Goal: Information Seeking & Learning: Learn about a topic

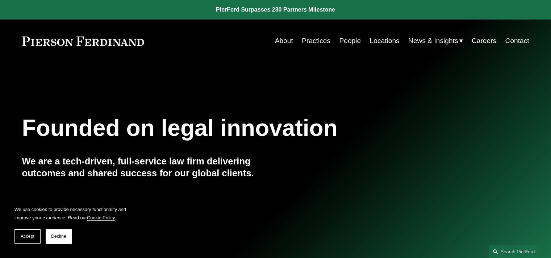
click at [314, 41] on link "Practices" at bounding box center [316, 41] width 29 height 14
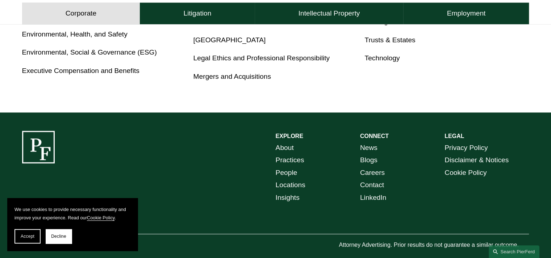
scroll to position [538, 0]
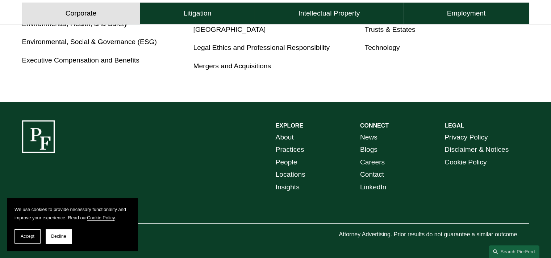
click at [289, 138] on link "About" at bounding box center [284, 137] width 18 height 13
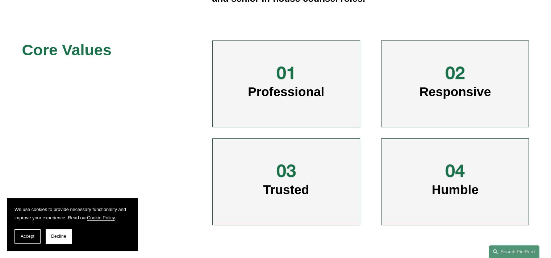
scroll to position [346, 0]
click at [291, 104] on div "Professional" at bounding box center [286, 83] width 148 height 87
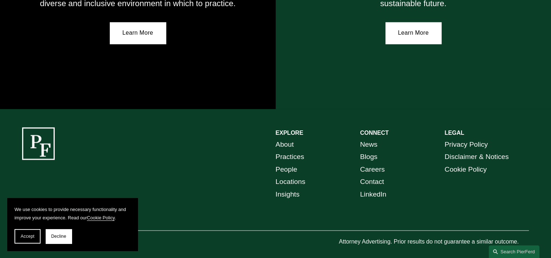
scroll to position [1333, 0]
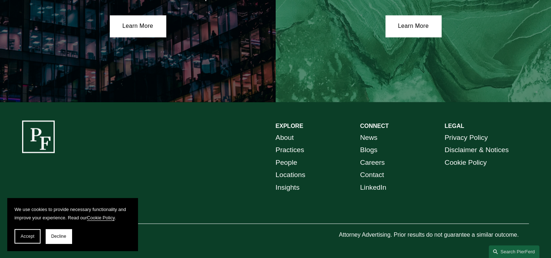
click at [291, 162] on link "People" at bounding box center [286, 162] width 22 height 13
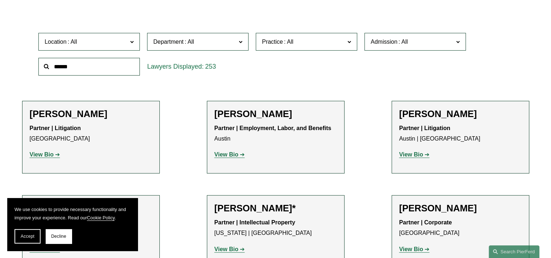
scroll to position [217, 0]
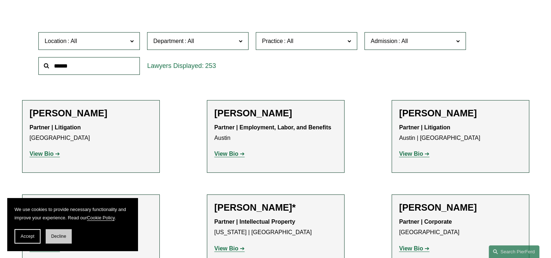
click at [51, 240] on button "Decline" at bounding box center [59, 237] width 26 height 14
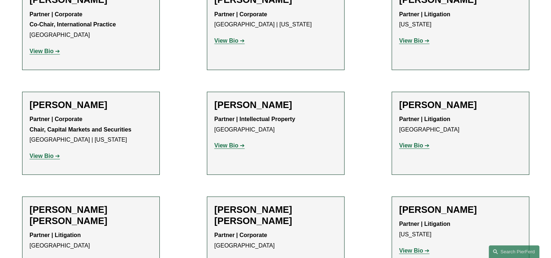
scroll to position [4981, 0]
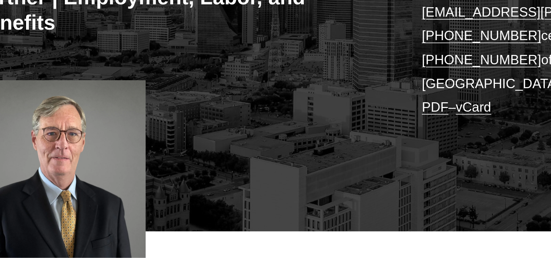
scroll to position [80, 0]
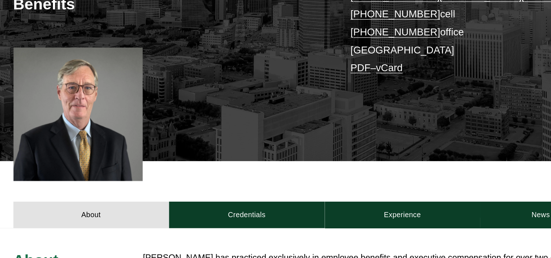
scroll to position [140, 0]
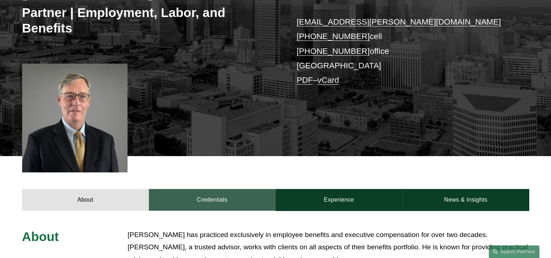
click at [198, 199] on link "Credentials" at bounding box center [212, 200] width 127 height 22
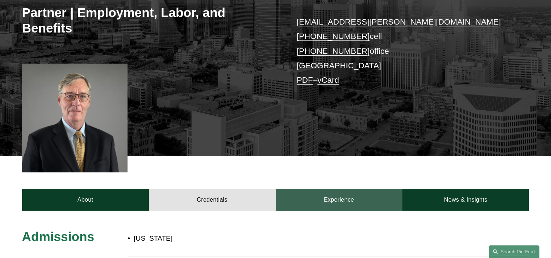
click at [325, 203] on link "Experience" at bounding box center [338, 200] width 127 height 22
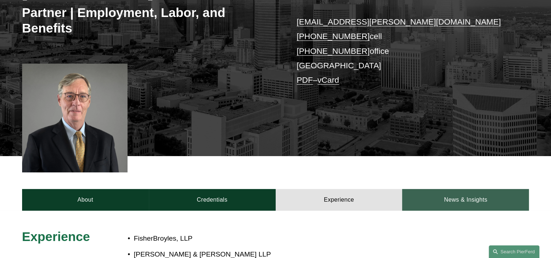
click at [474, 204] on link "News & Insights" at bounding box center [465, 200] width 127 height 22
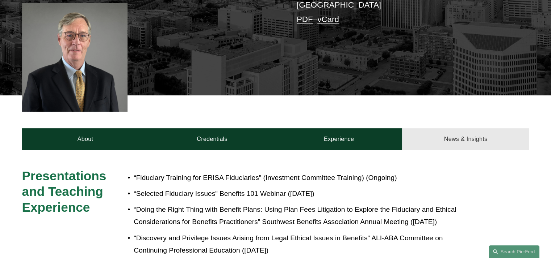
scroll to position [0, 0]
